Goal: Task Accomplishment & Management: Complete application form

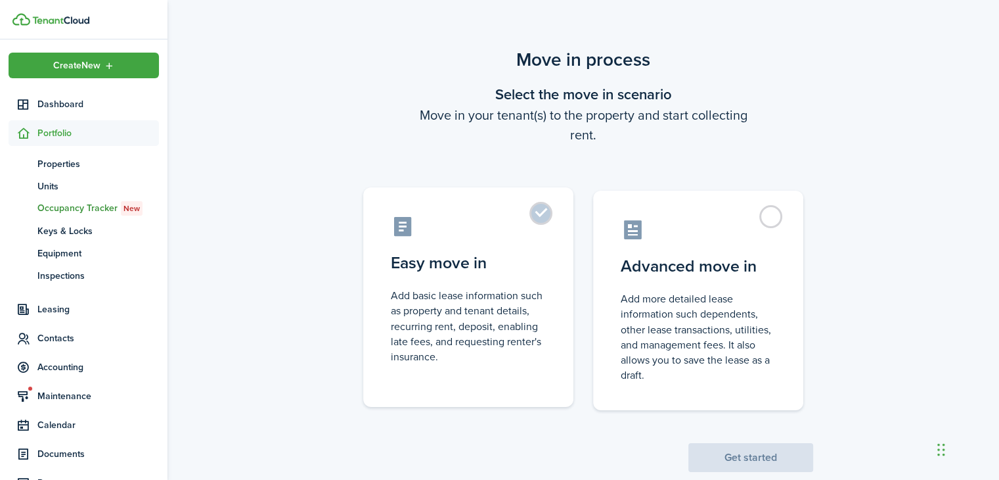
click at [534, 315] on control-radio-card-description "Add basic lease information such as property and tenant details, recurring rent…" at bounding box center [468, 326] width 155 height 76
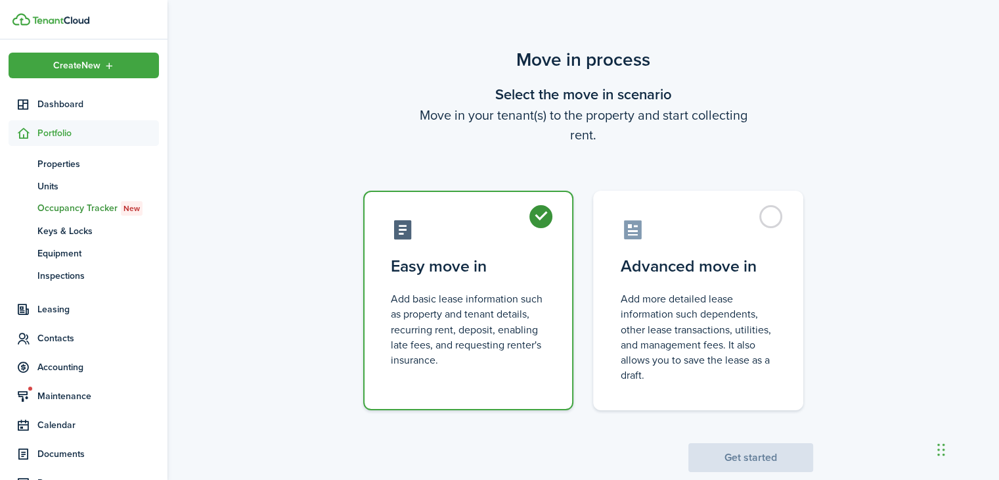
radio input "true"
click at [725, 456] on button "Get started" at bounding box center [750, 457] width 125 height 29
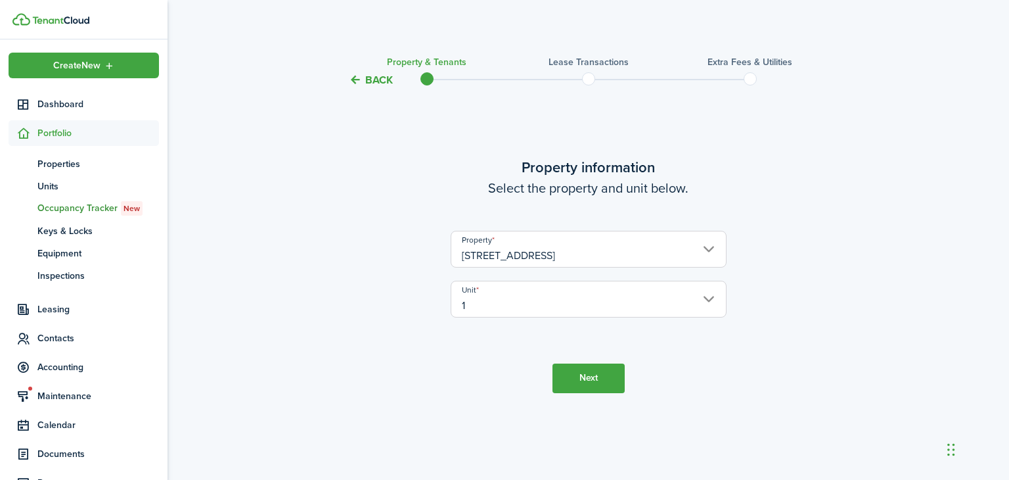
click at [583, 372] on button "Next" at bounding box center [588, 378] width 72 height 30
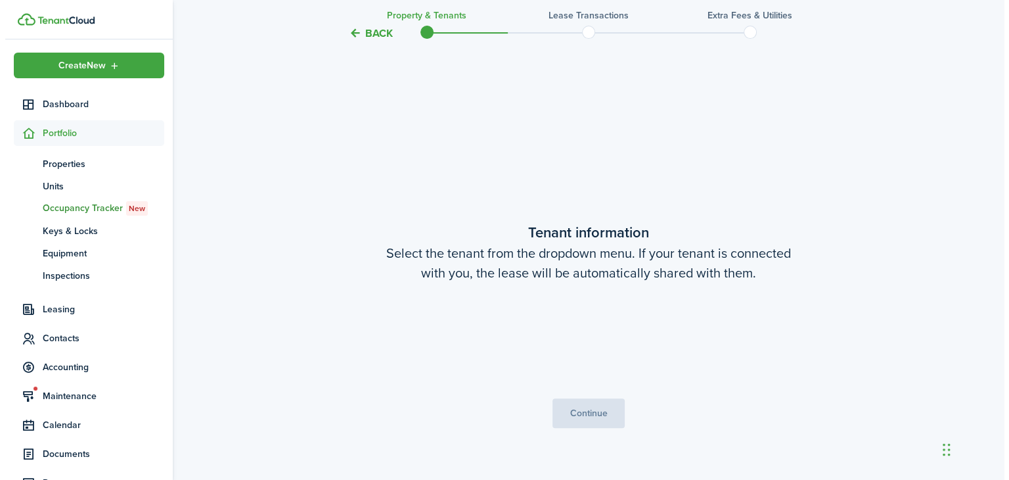
scroll to position [392, 0]
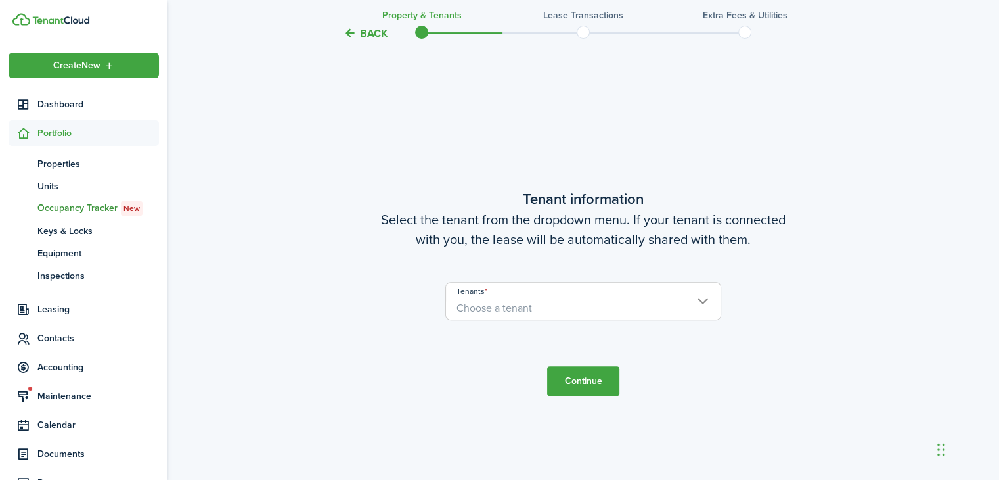
click at [505, 305] on span "Choose a tenant" at bounding box center [495, 307] width 76 height 15
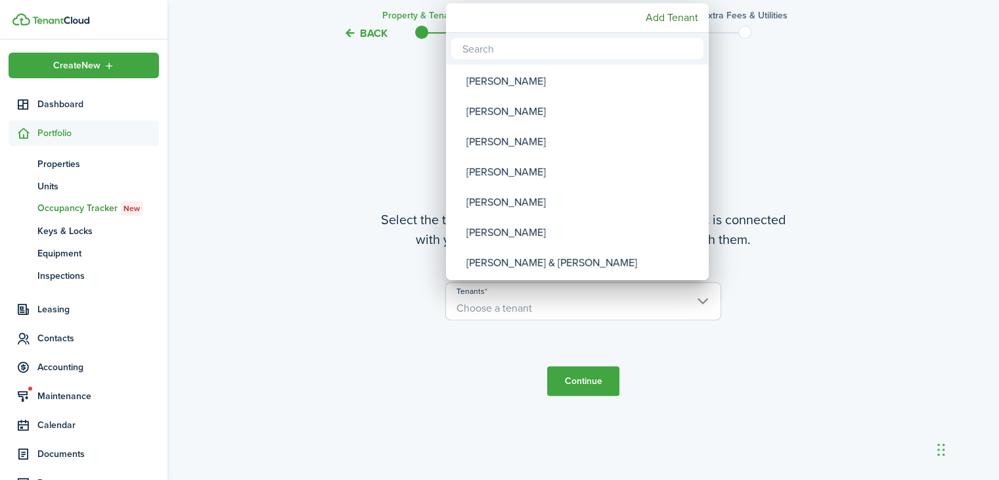
click at [476, 342] on div at bounding box center [499, 240] width 1209 height 690
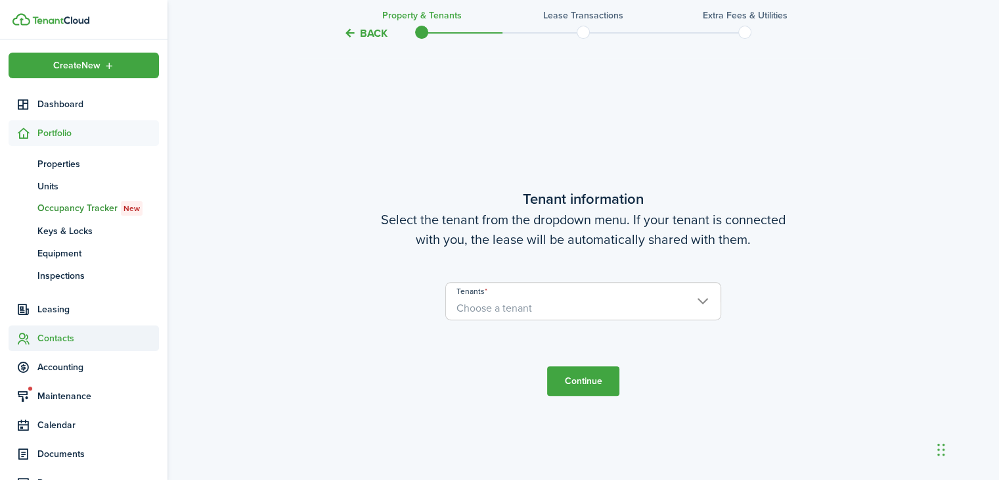
click at [61, 340] on span "Contacts" at bounding box center [98, 338] width 122 height 14
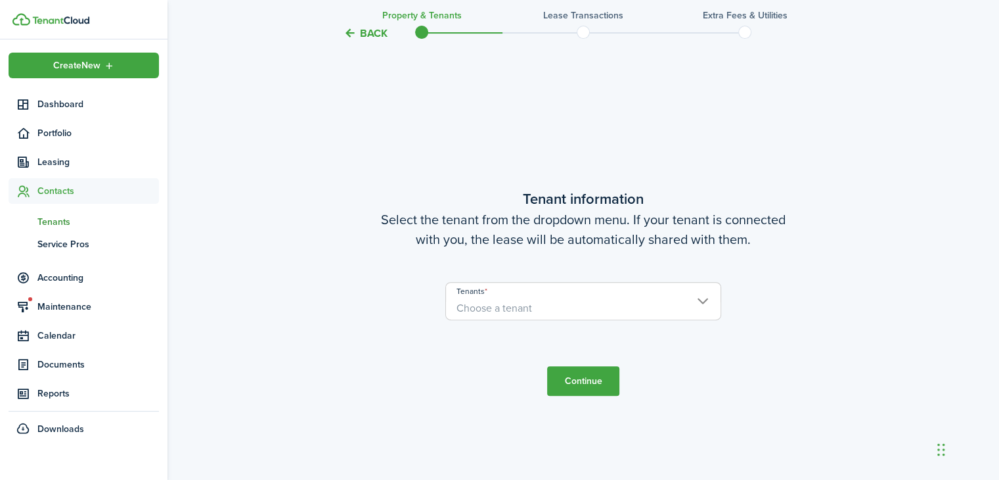
click at [58, 218] on span "Tenants" at bounding box center [98, 222] width 122 height 14
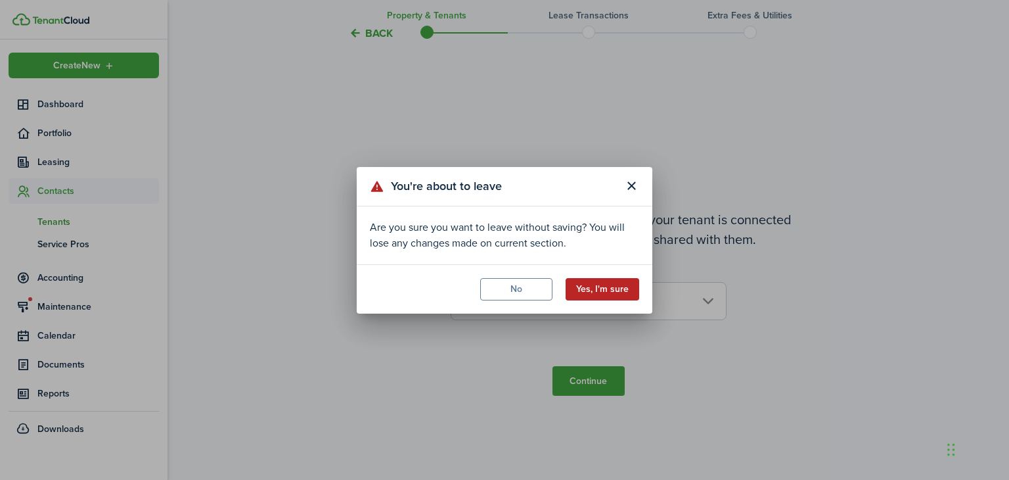
click at [589, 284] on button "Yes, I'm sure" at bounding box center [603, 289] width 74 height 22
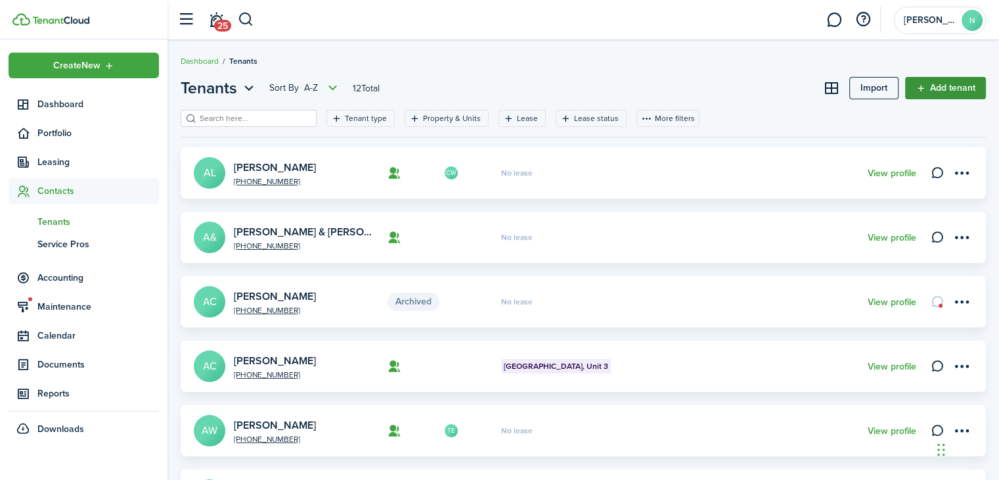
click at [939, 90] on link "Add tenant" at bounding box center [945, 88] width 81 height 22
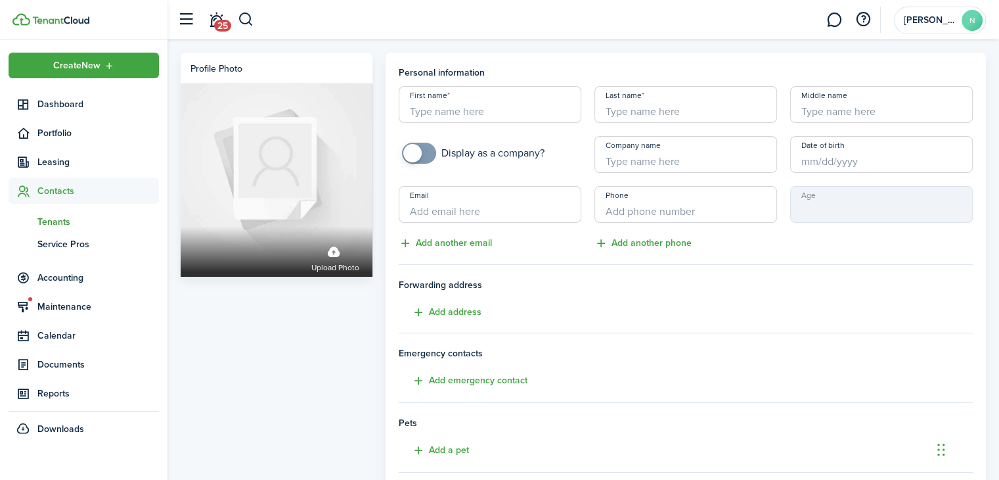
click at [451, 110] on input "First name" at bounding box center [490, 104] width 183 height 37
type input "[PERSON_NAME]"
click at [538, 214] on input "Email" at bounding box center [490, 204] width 183 height 37
paste input "[EMAIL_ADDRESS][DOMAIN_NAME]"
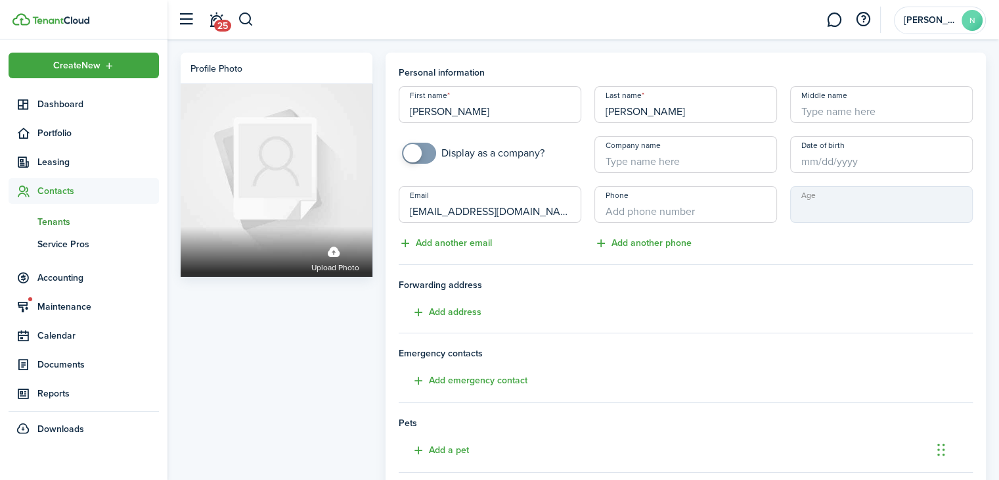
type input "[EMAIL_ADDRESS][DOMAIN_NAME]"
click at [628, 212] on input "+1" at bounding box center [686, 204] width 183 height 37
type input "[PHONE_NUMBER]"
click at [805, 114] on input "Middle name" at bounding box center [881, 104] width 183 height 37
type input "[PERSON_NAME]"
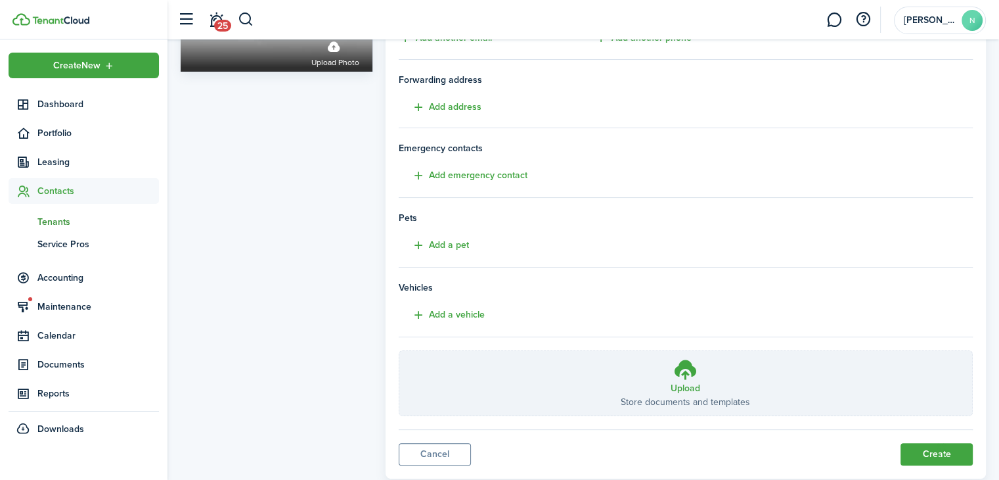
scroll to position [223, 0]
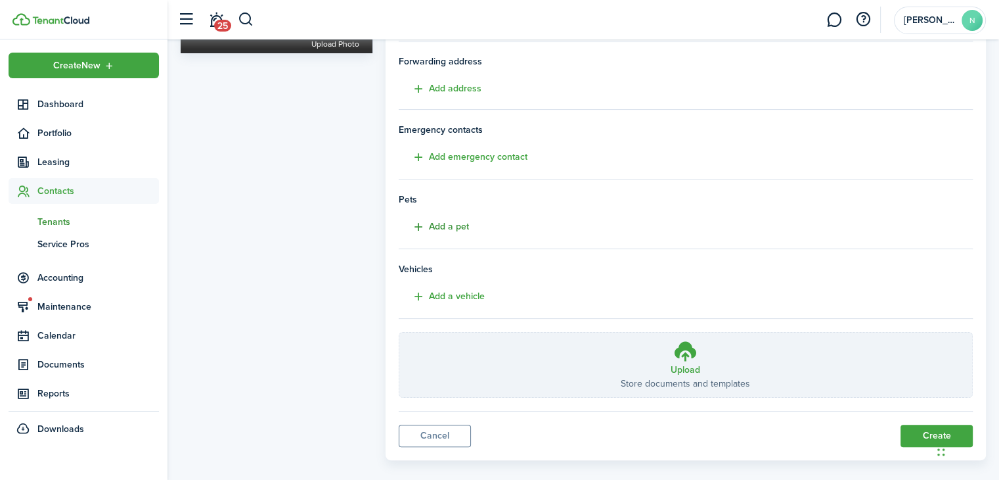
click at [434, 224] on button "Add a pet" at bounding box center [434, 226] width 70 height 15
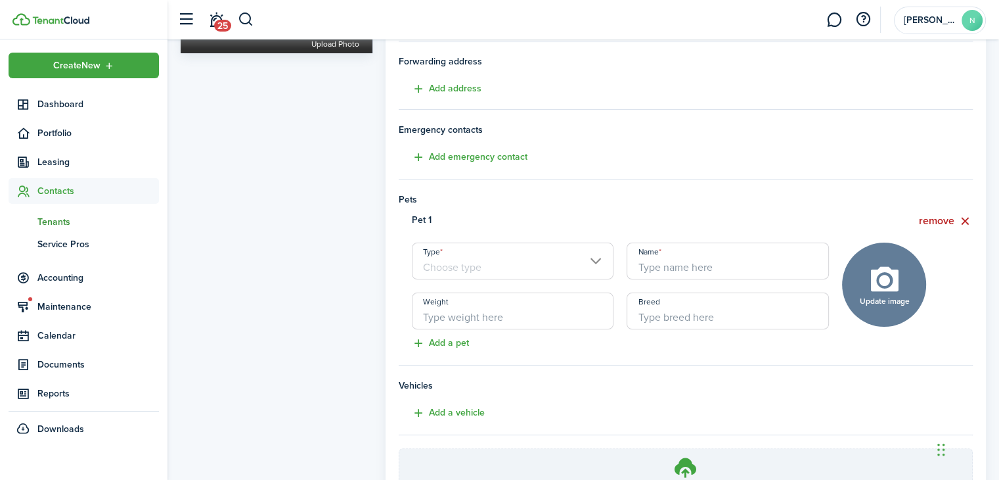
click at [591, 258] on input "Type" at bounding box center [513, 260] width 202 height 37
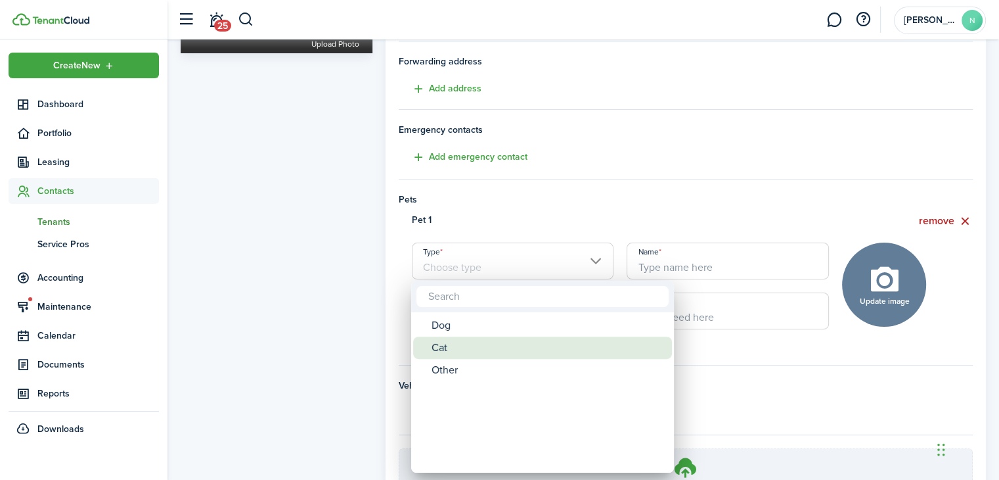
click at [516, 353] on div "Cat" at bounding box center [548, 347] width 233 height 22
type input "Cat"
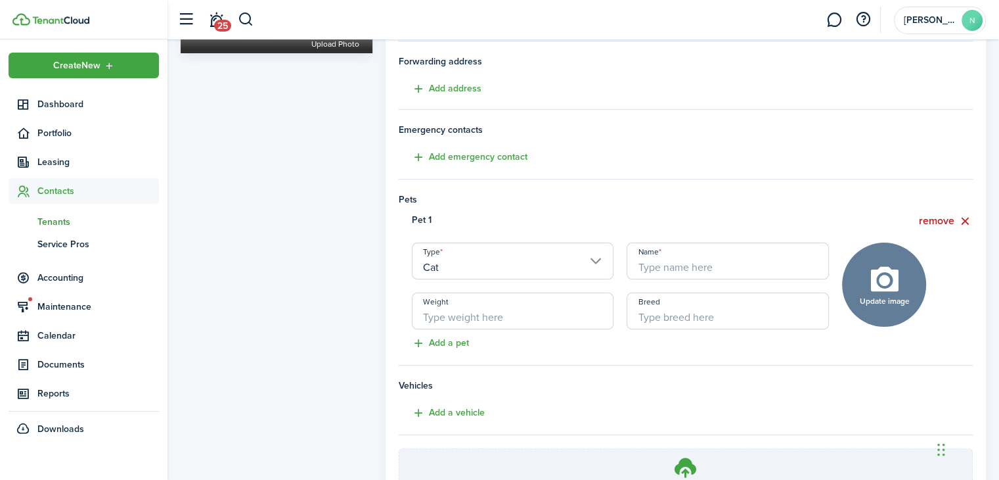
scroll to position [353, 0]
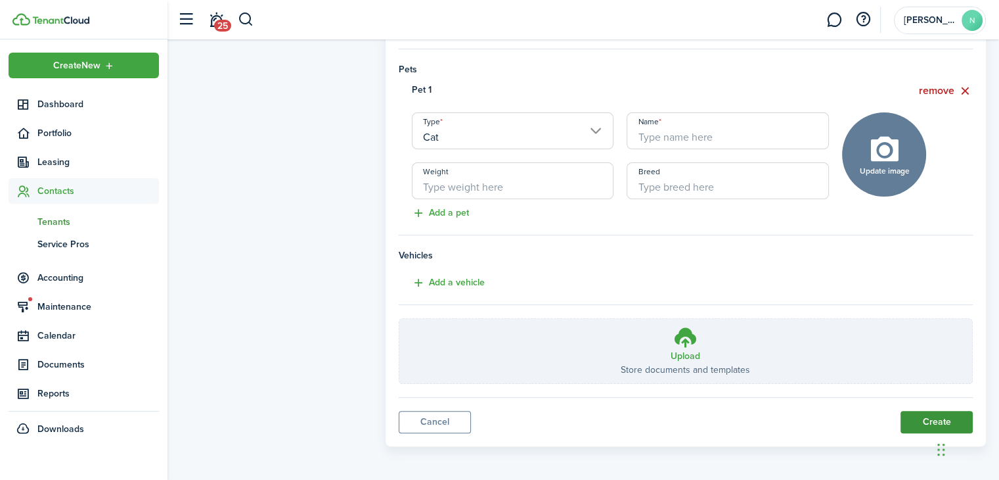
click at [917, 422] on button "Create" at bounding box center [937, 422] width 72 height 22
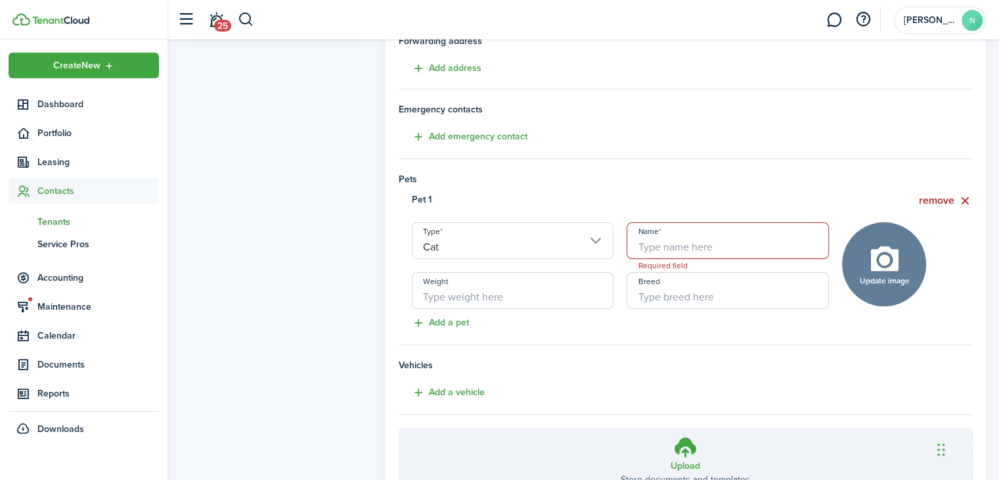
scroll to position [243, 0]
click at [673, 243] on input "Name" at bounding box center [728, 241] width 202 height 37
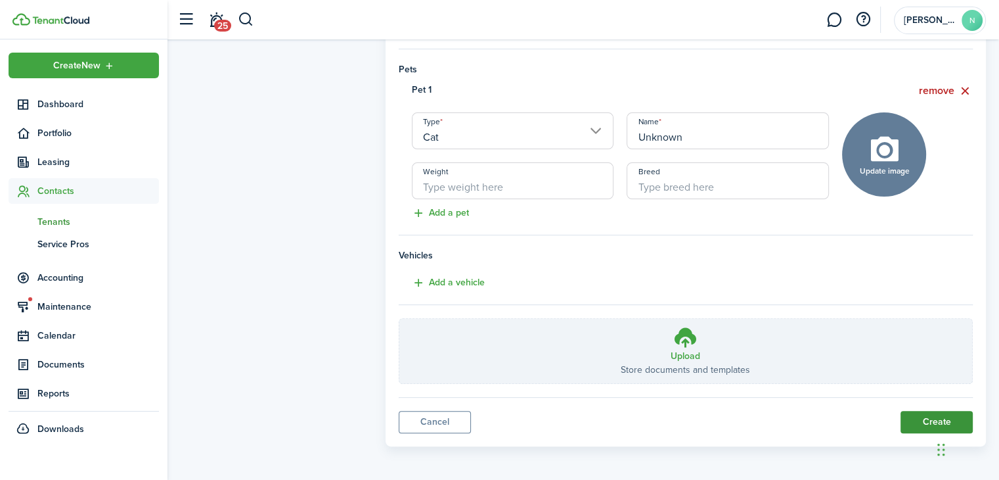
type input "Unknown"
click at [932, 417] on button "Create" at bounding box center [937, 422] width 72 height 22
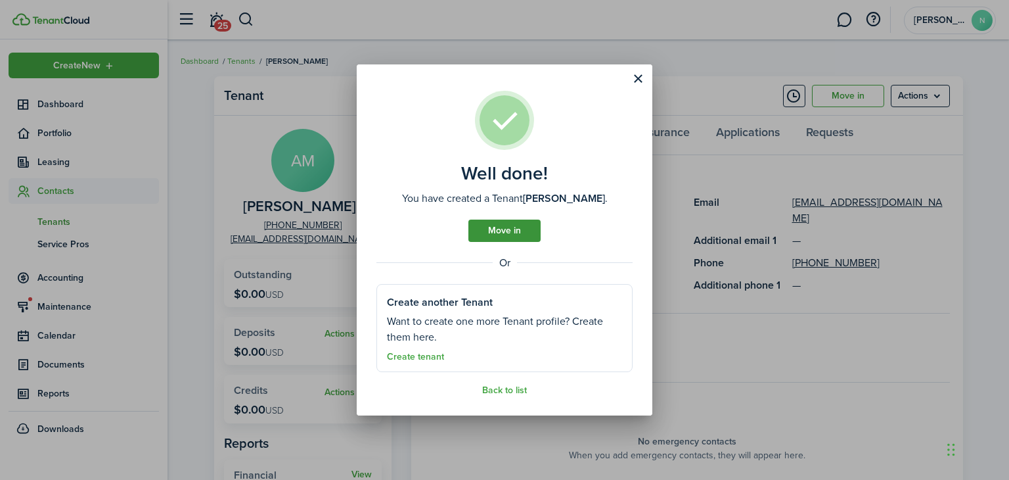
click at [522, 230] on link "Move in" at bounding box center [504, 230] width 72 height 22
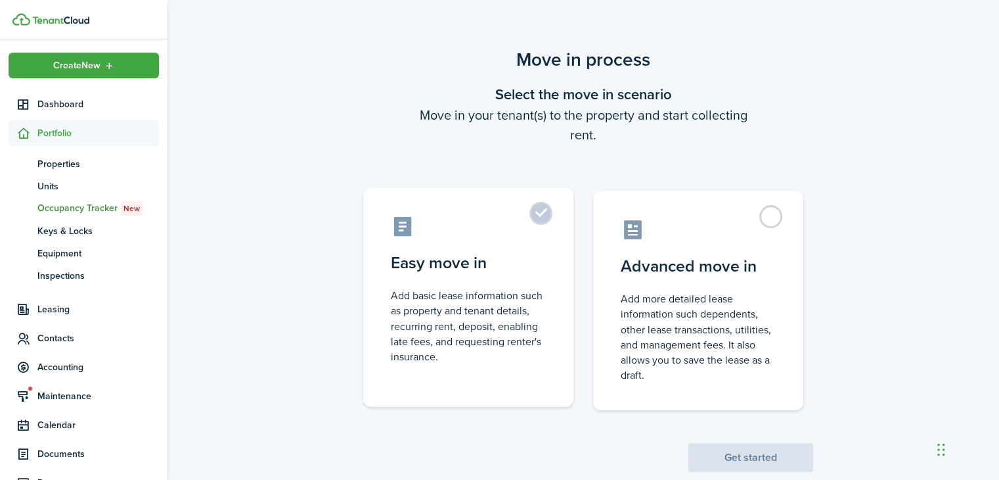
click at [434, 279] on label "Easy move in Add basic lease information such as property and tenant details, r…" at bounding box center [468, 296] width 210 height 219
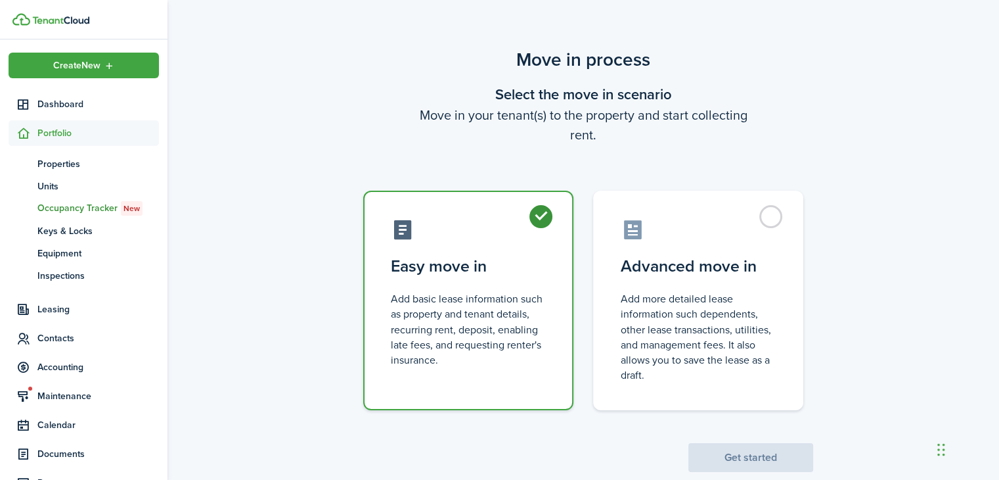
radio input "true"
click at [709, 456] on button "Get started" at bounding box center [750, 457] width 125 height 29
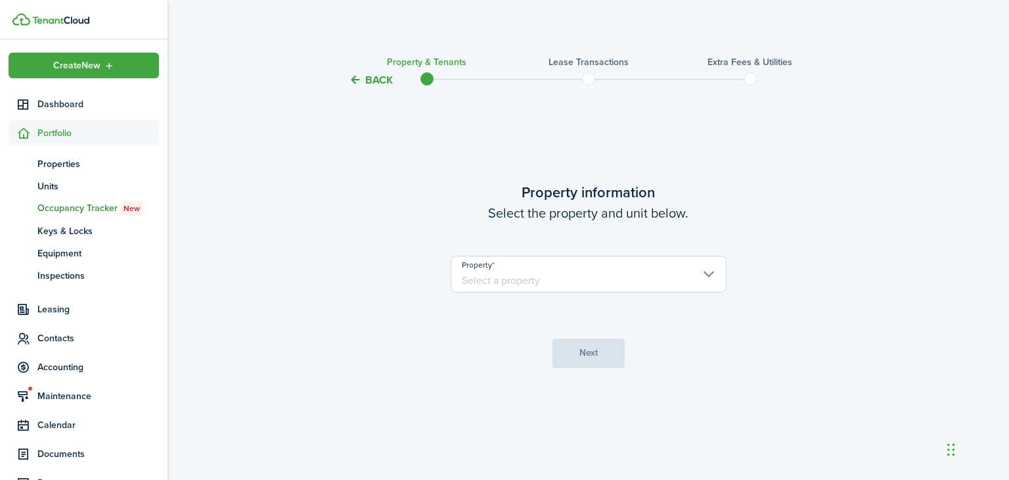
click at [700, 277] on input "Property" at bounding box center [589, 274] width 276 height 37
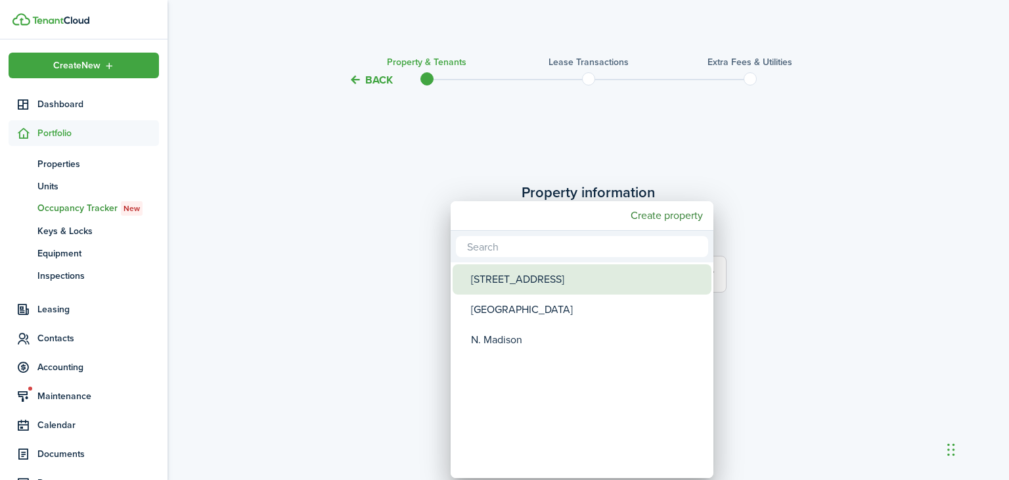
click at [670, 290] on div "[STREET_ADDRESS]" at bounding box center [587, 279] width 233 height 30
type input "[STREET_ADDRESS]"
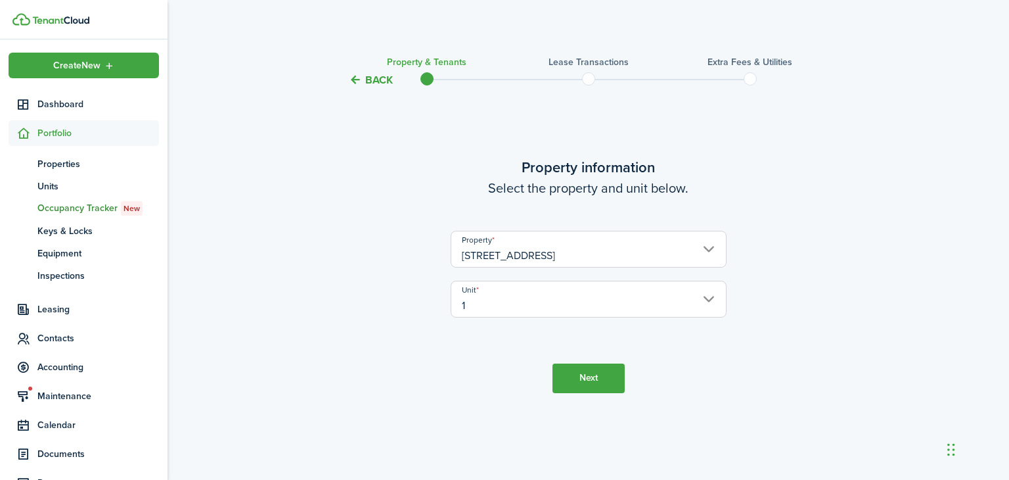
click at [585, 376] on button "Next" at bounding box center [588, 378] width 72 height 30
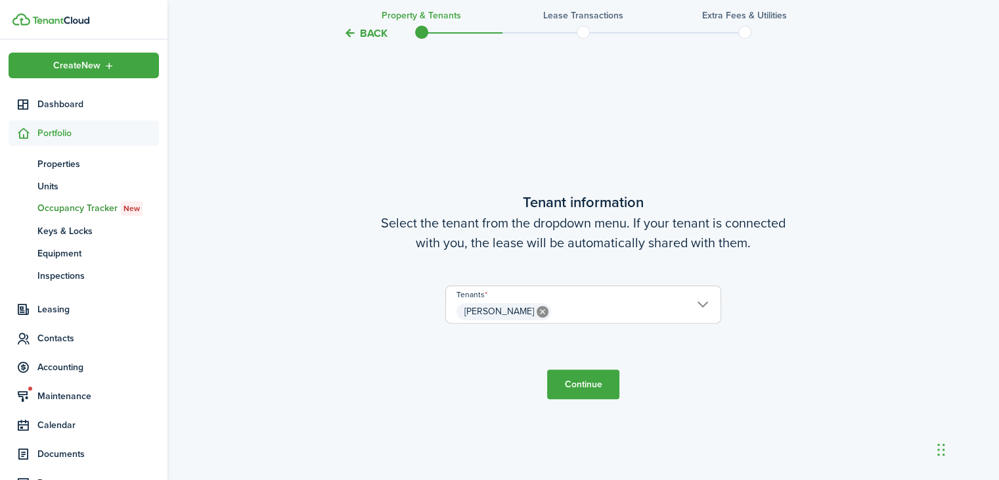
scroll to position [392, 0]
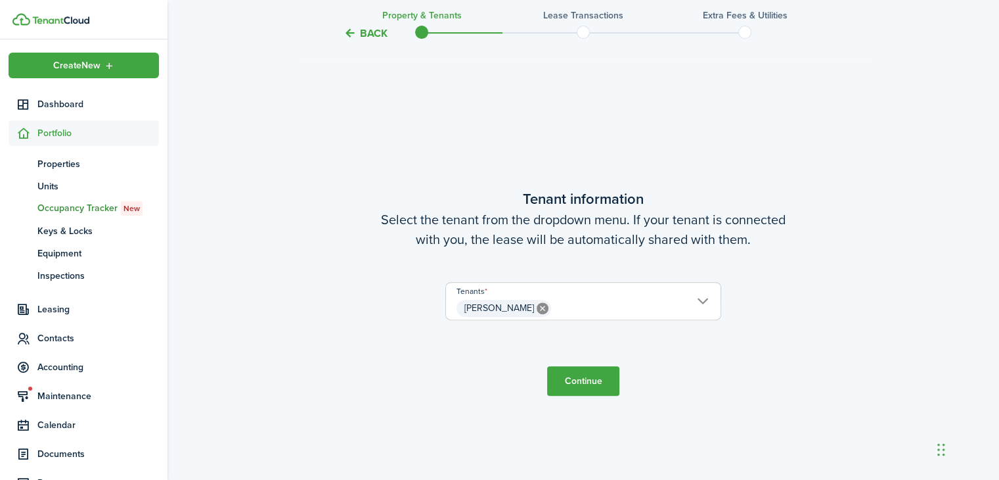
click at [581, 380] on button "Continue" at bounding box center [583, 381] width 72 height 30
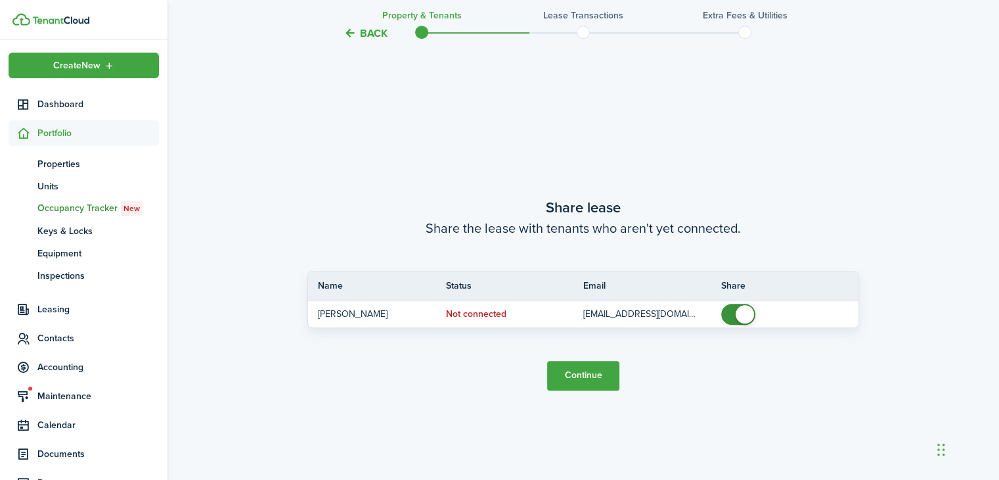
scroll to position [870, 0]
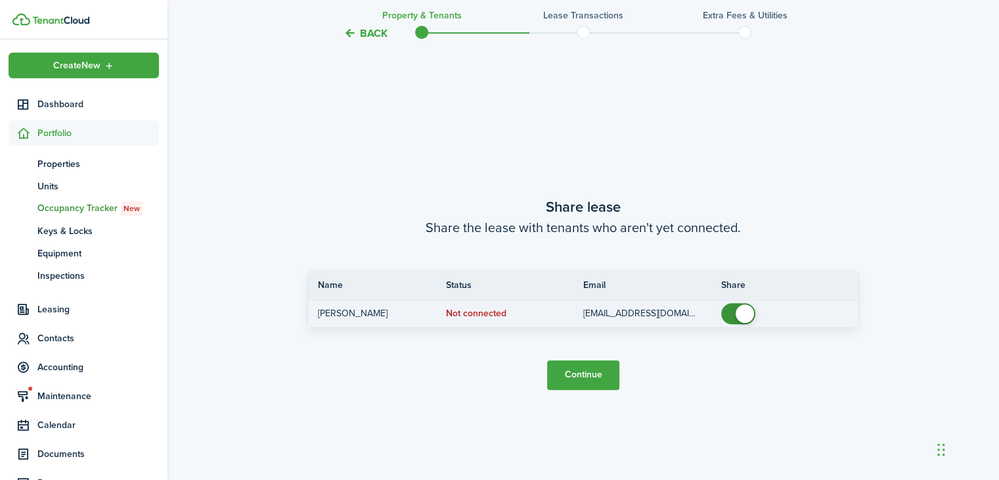
checkbox input "false"
click at [732, 311] on span at bounding box center [738, 313] width 13 height 21
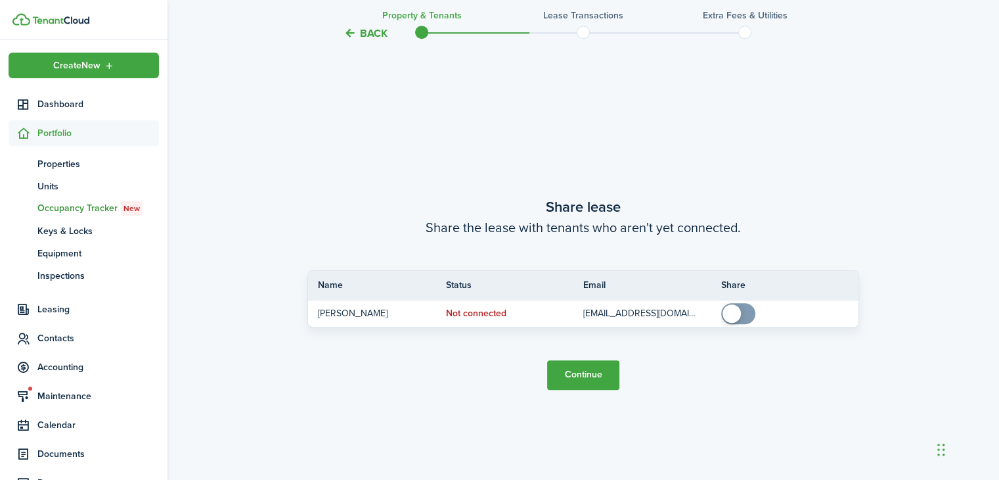
click at [336, 35] on tc-wizard-header "Back Property & Tenants Lease Transactions Extra fees & Utilities" at bounding box center [584, 28] width 572 height 59
click at [34, 131] on sidebar-link-icon at bounding box center [23, 133] width 29 height 14
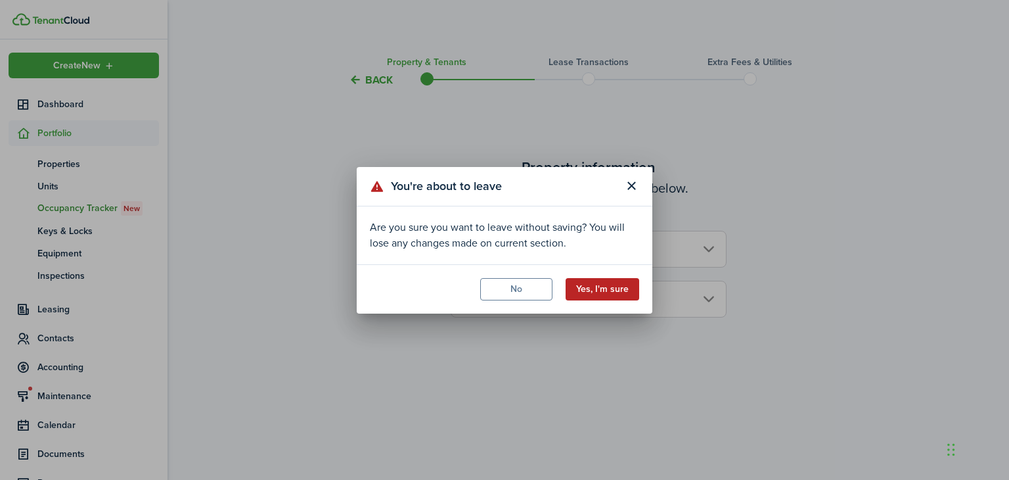
click at [595, 291] on button "Yes, I'm sure" at bounding box center [603, 289] width 74 height 22
